Goal: Transaction & Acquisition: Purchase product/service

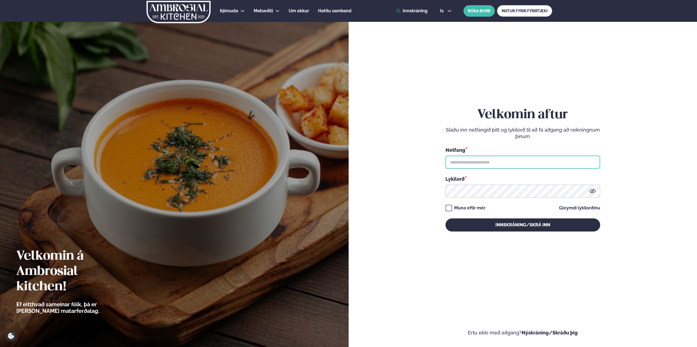
click at [474, 160] on input "text" at bounding box center [523, 162] width 155 height 13
type input "**********"
click at [446, 218] on button "Innskráning/Skrá inn" at bounding box center [523, 224] width 155 height 13
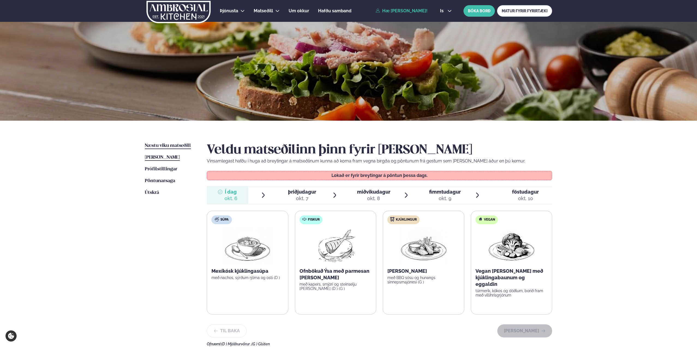
click at [162, 144] on span "Næstu viku matseðill" at bounding box center [168, 145] width 46 height 5
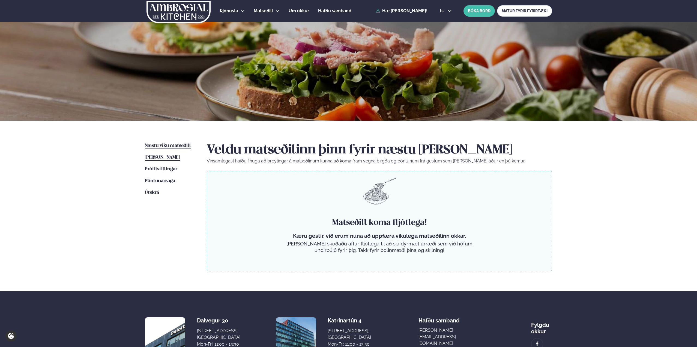
click at [163, 156] on span "[PERSON_NAME]" at bounding box center [162, 157] width 35 height 5
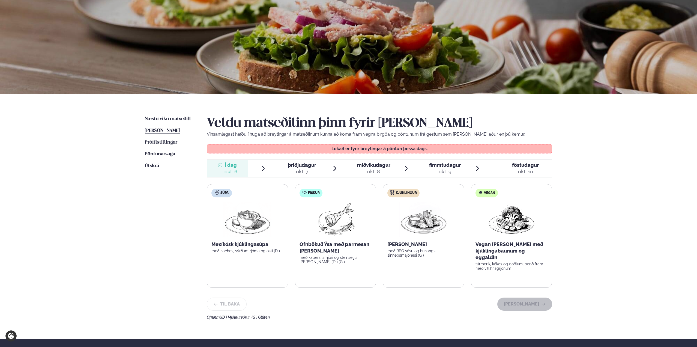
scroll to position [82, 0]
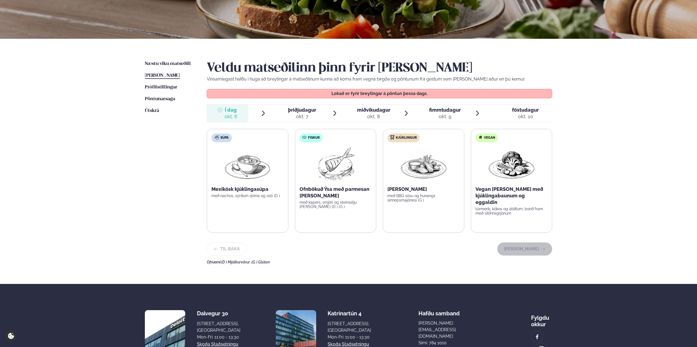
click at [300, 119] on div "okt. 7" at bounding box center [302, 116] width 28 height 7
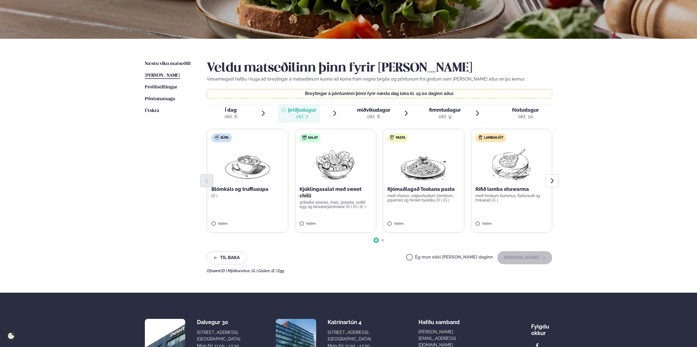
click at [230, 113] on span "Í dag" at bounding box center [231, 110] width 13 height 7
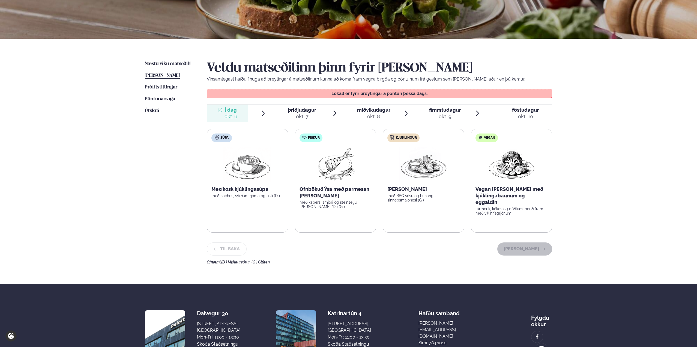
click at [305, 110] on span "þriðjudagur" at bounding box center [302, 110] width 28 height 6
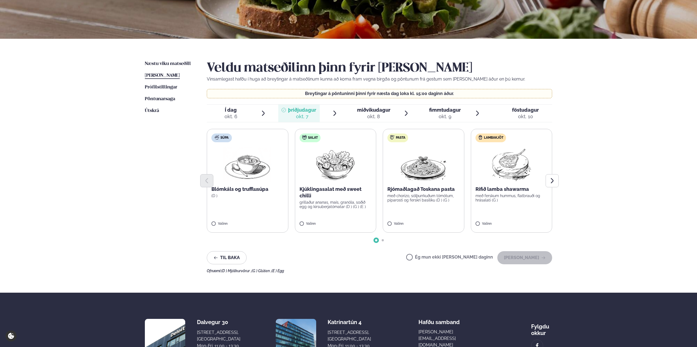
click at [517, 174] on div at bounding box center [380, 180] width 346 height 13
click at [510, 159] on img at bounding box center [511, 164] width 48 height 35
click at [528, 258] on button "[PERSON_NAME]" at bounding box center [525, 257] width 55 height 13
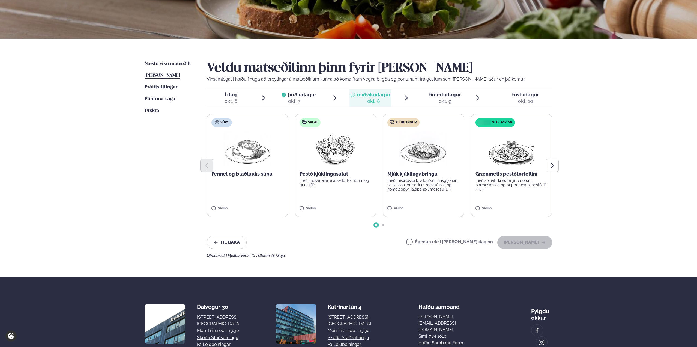
click at [421, 157] on img at bounding box center [424, 148] width 48 height 35
click at [517, 244] on button "[PERSON_NAME]" at bounding box center [525, 242] width 55 height 13
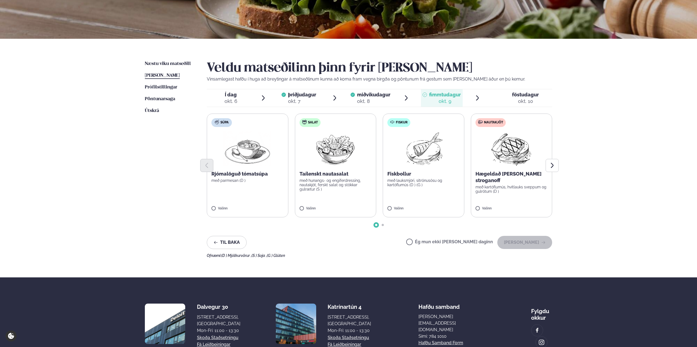
click at [516, 149] on img at bounding box center [511, 148] width 48 height 35
click at [536, 244] on button "[PERSON_NAME]" at bounding box center [525, 242] width 55 height 13
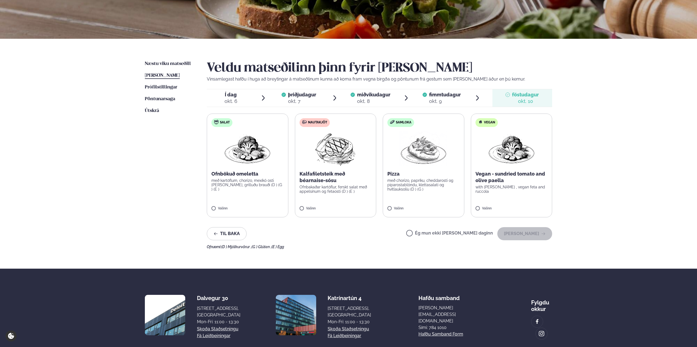
click at [331, 150] on img at bounding box center [335, 148] width 48 height 35
click at [526, 237] on button "[PERSON_NAME]" at bounding box center [525, 233] width 55 height 13
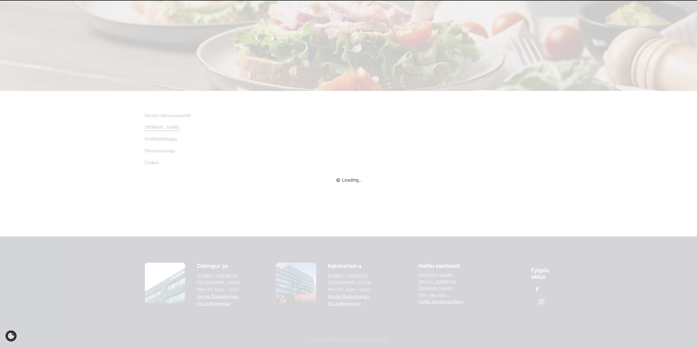
scroll to position [70, 0]
